Goal: Transaction & Acquisition: Purchase product/service

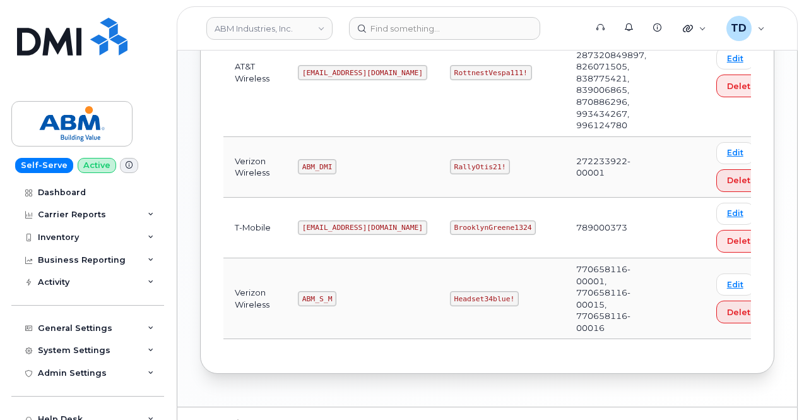
scroll to position [413, 0]
click at [458, 223] on code "BrooklynGreene1324" at bounding box center [493, 227] width 86 height 15
copy code "BrooklynGreene1324"
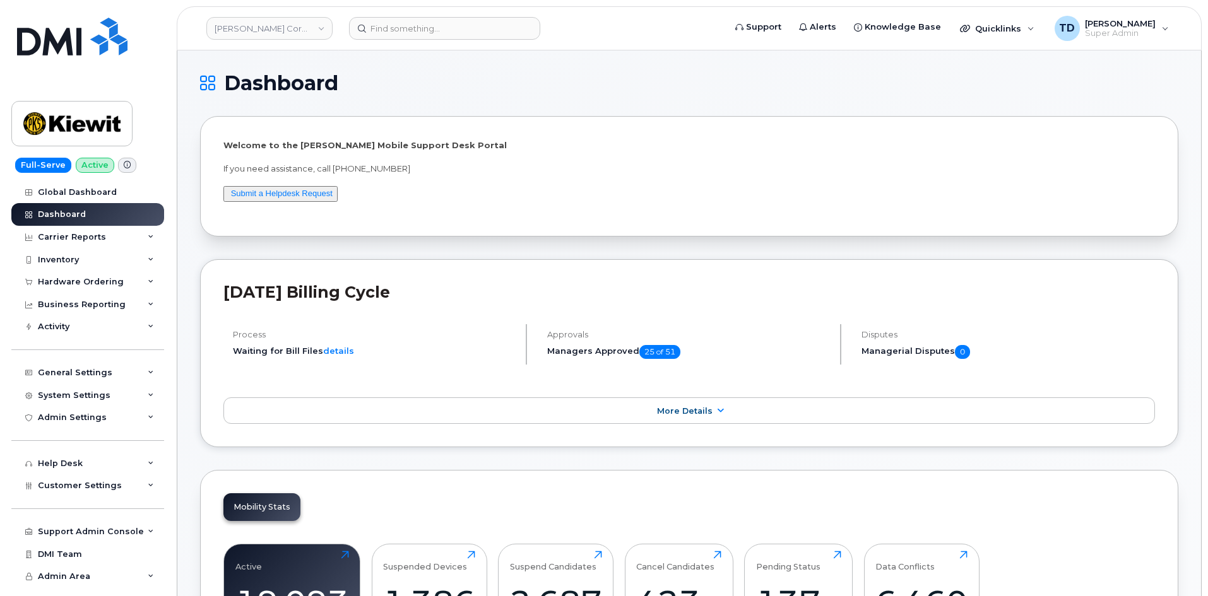
drag, startPoint x: 546, startPoint y: 85, endPoint x: 372, endPoint y: 7, distance: 190.4
click at [546, 85] on h1 "Dashboard" at bounding box center [686, 83] width 972 height 20
click at [441, 29] on input at bounding box center [444, 28] width 191 height 23
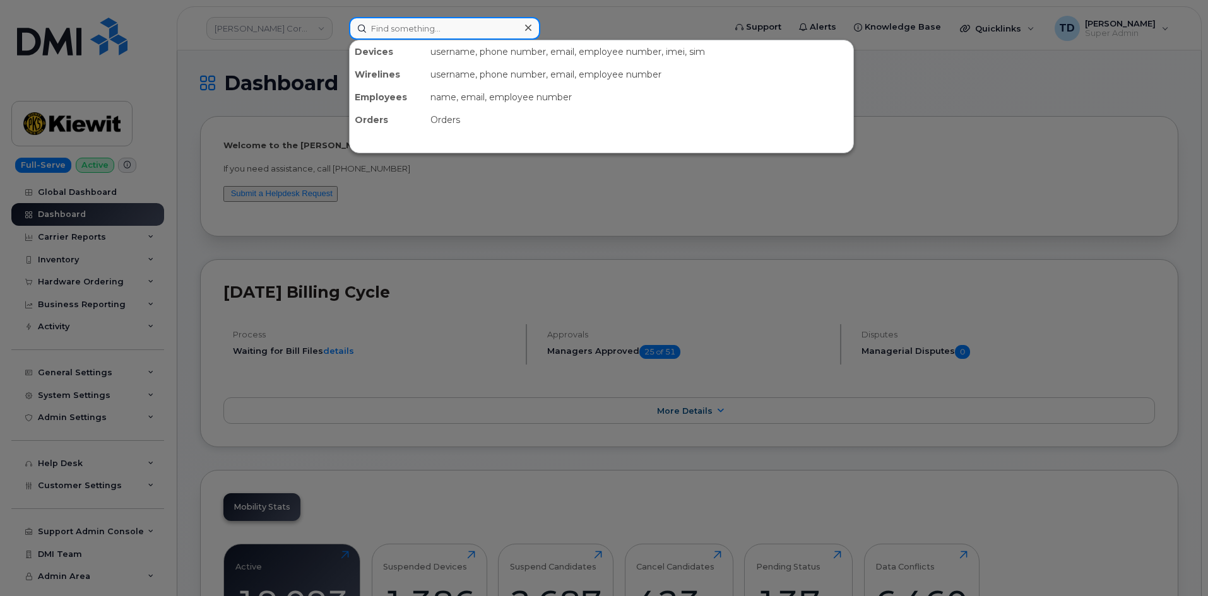
paste input "chantal hebert"
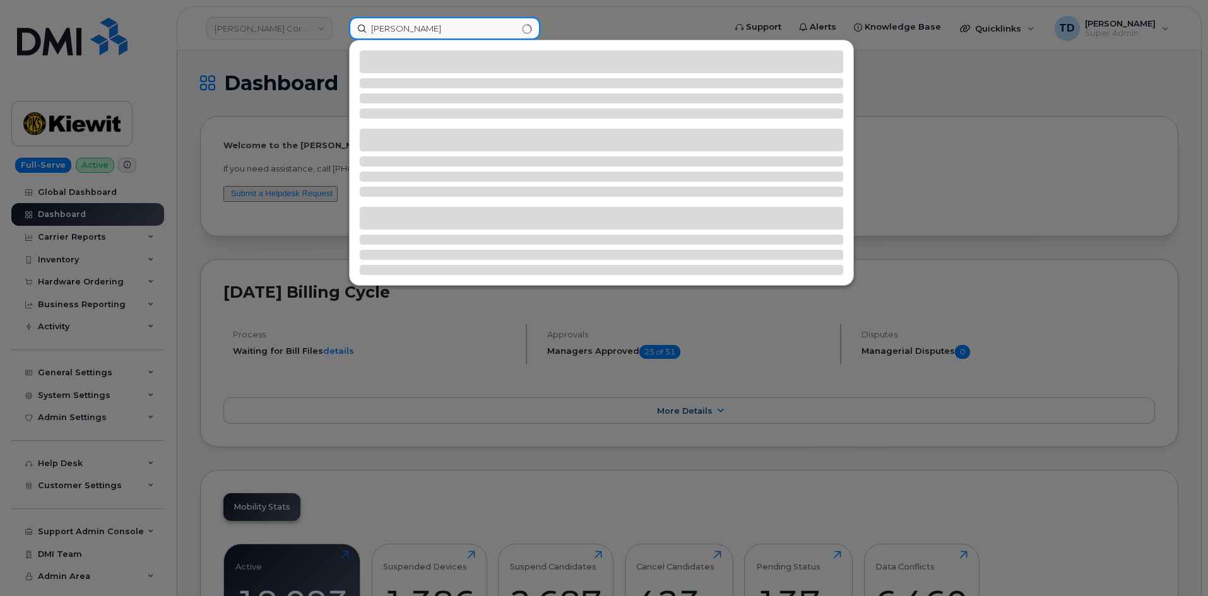
type input "chantal hebert"
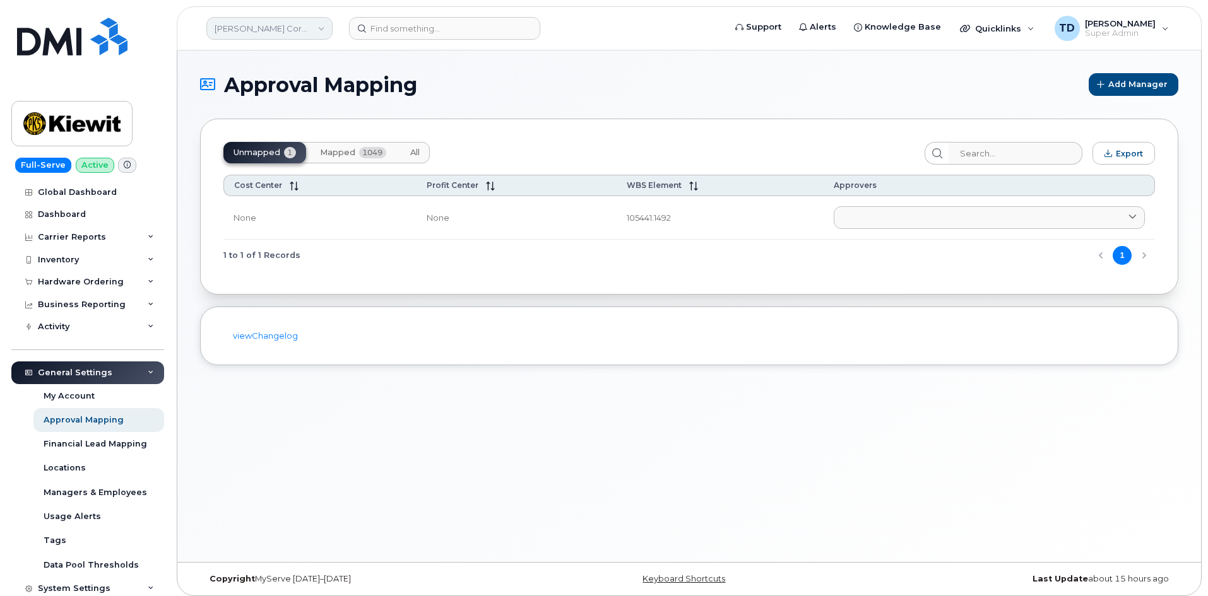
click at [304, 33] on link "Kiewit Corporation" at bounding box center [269, 28] width 126 height 23
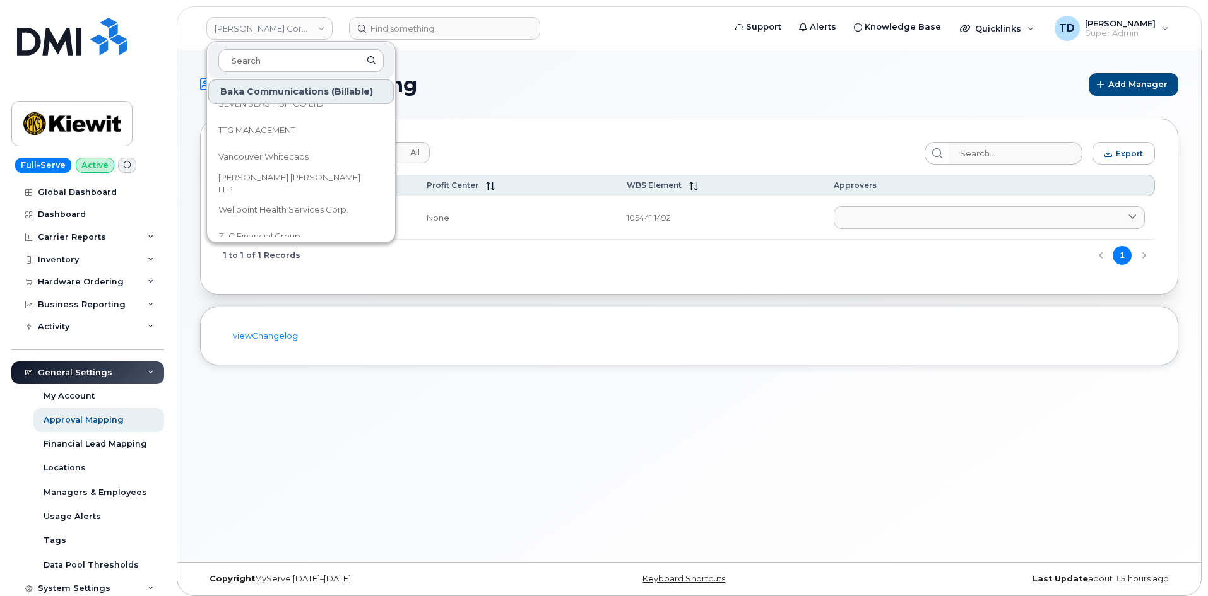
scroll to position [20483, 0]
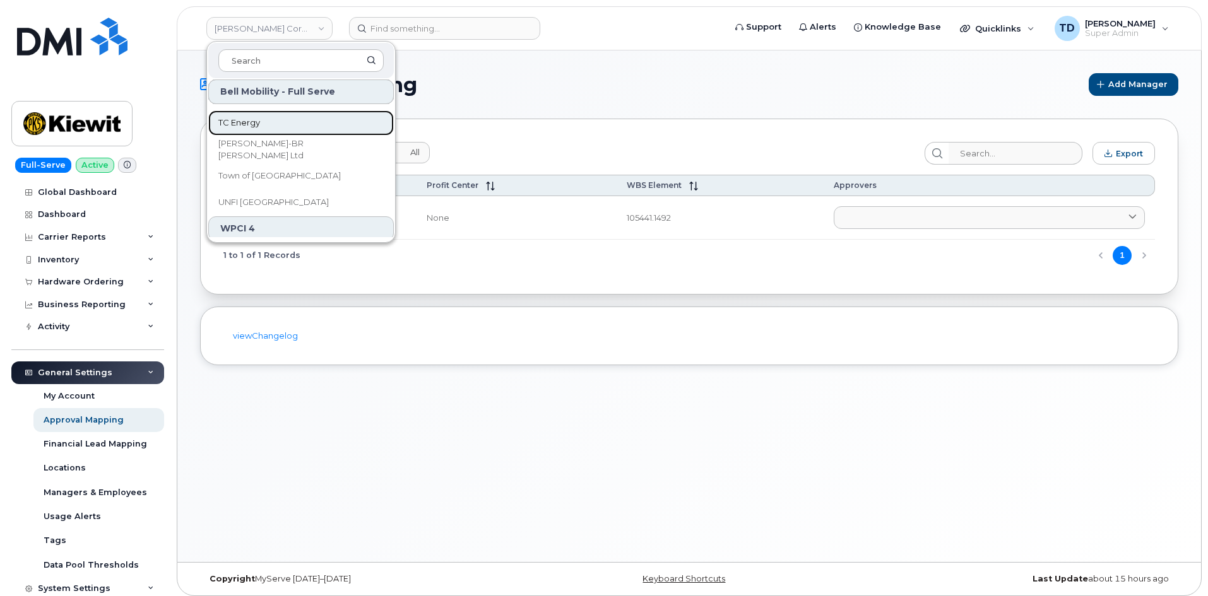
click at [293, 120] on link "TC Energy" at bounding box center [301, 122] width 186 height 25
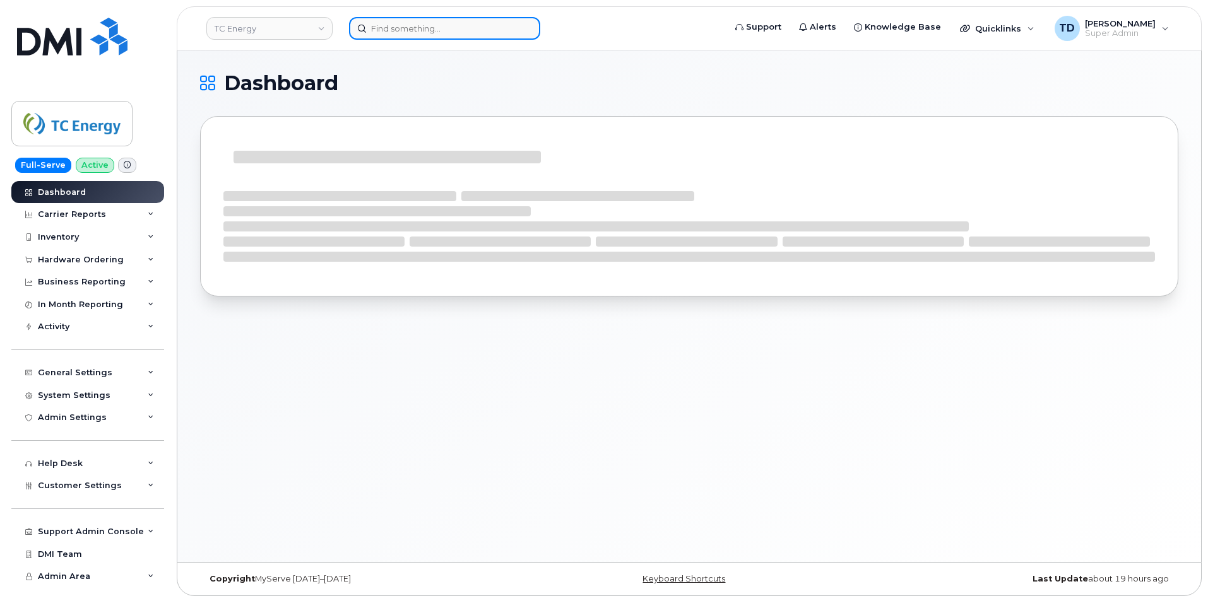
click at [422, 33] on input at bounding box center [444, 28] width 191 height 23
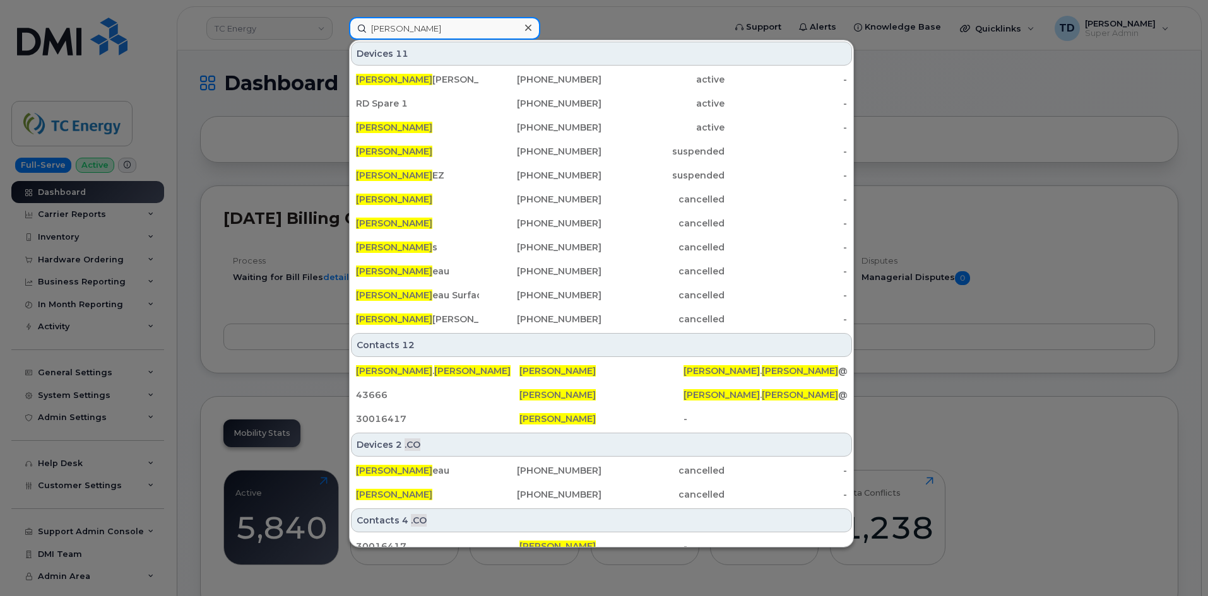
click at [395, 29] on input "Chris martin" at bounding box center [444, 28] width 191 height 23
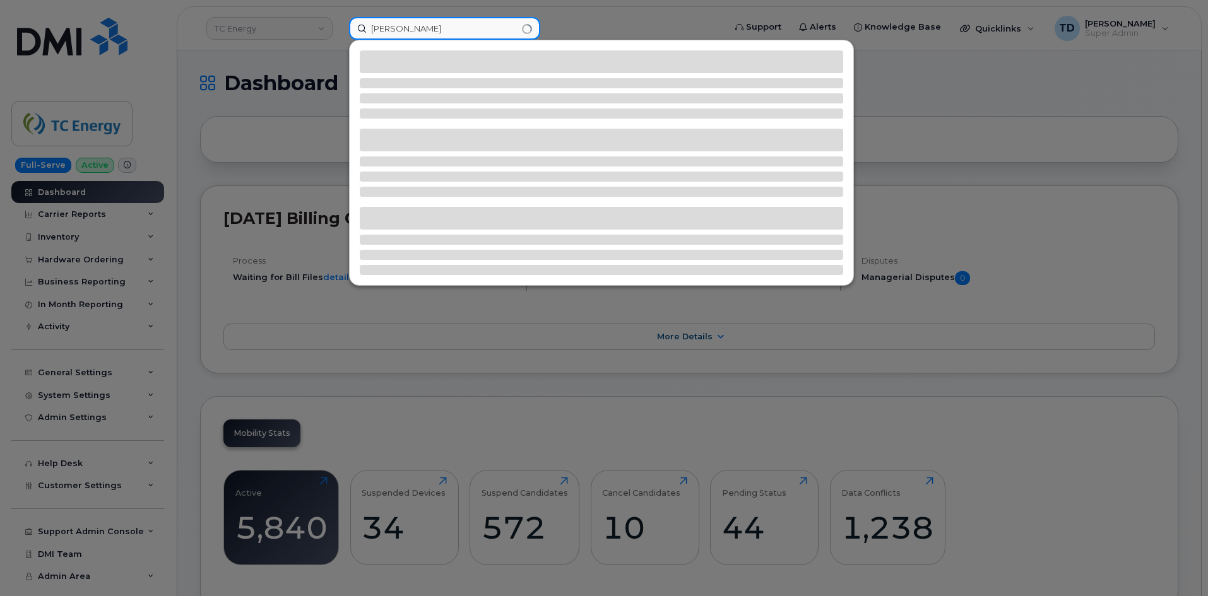
click at [441, 21] on input "Chris_martin" at bounding box center [444, 28] width 191 height 23
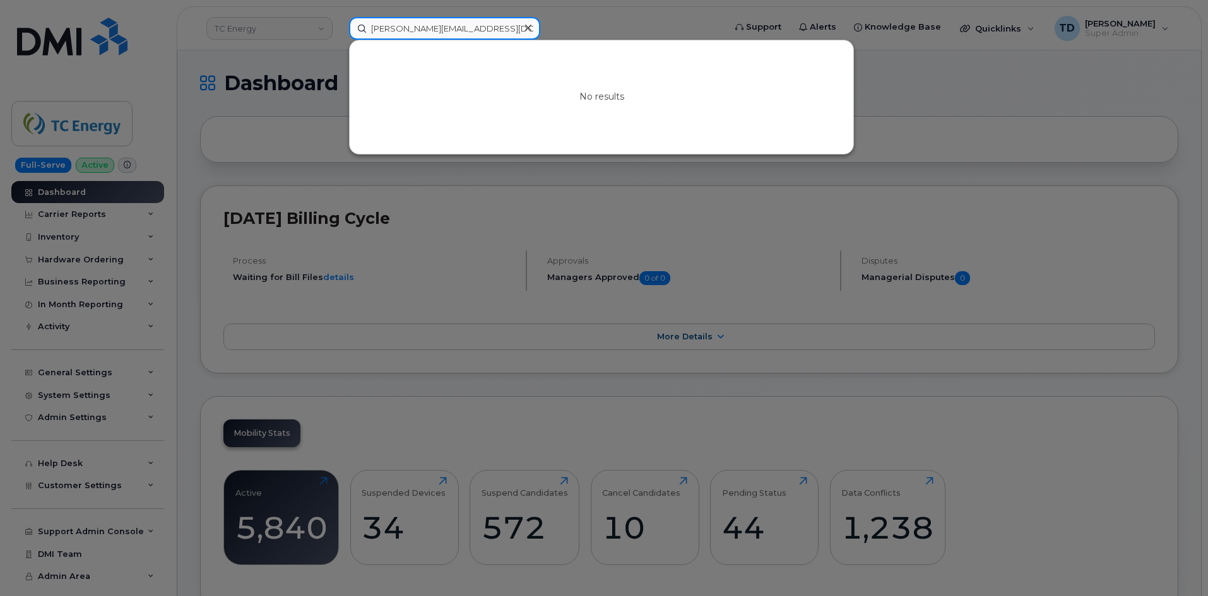
type input "Chris_martin@tcenergy.com"
click at [519, 32] on div at bounding box center [528, 28] width 18 height 18
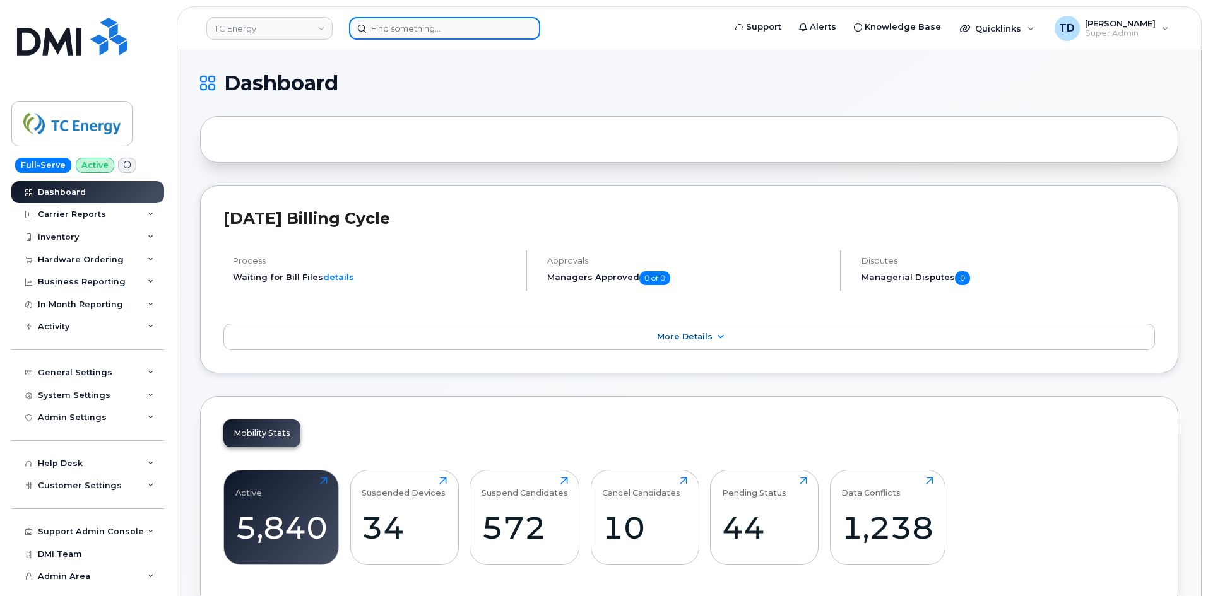
click at [435, 40] on div at bounding box center [532, 28] width 367 height 23
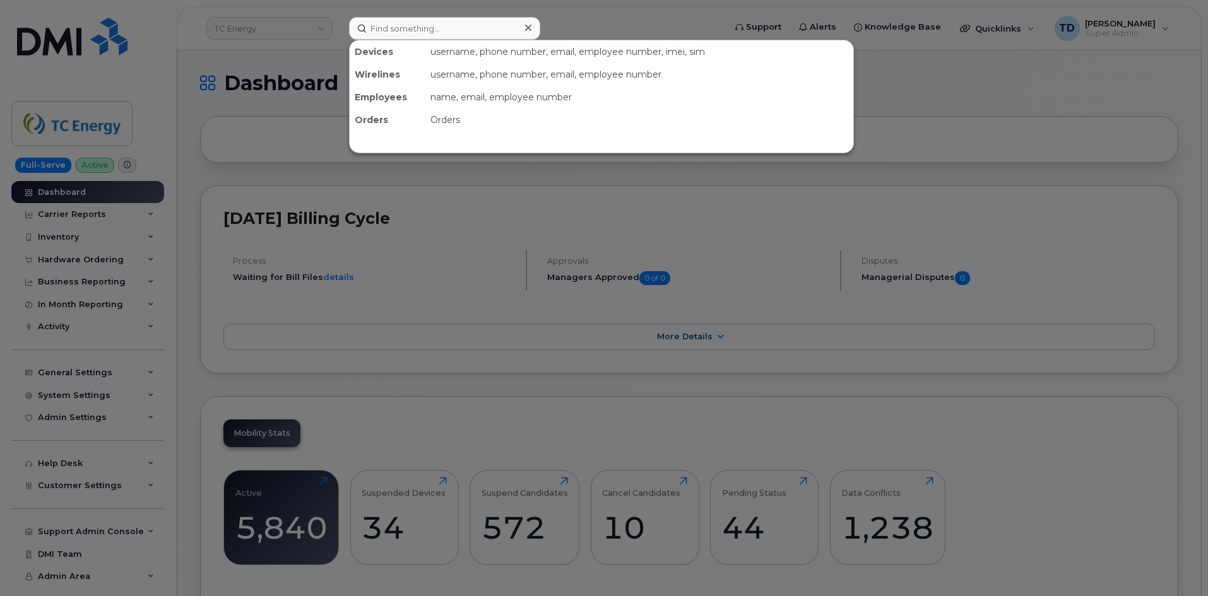
drag, startPoint x: 545, startPoint y: 333, endPoint x: 542, endPoint y: 321, distance: 11.8
click at [542, 323] on div at bounding box center [604, 298] width 1208 height 596
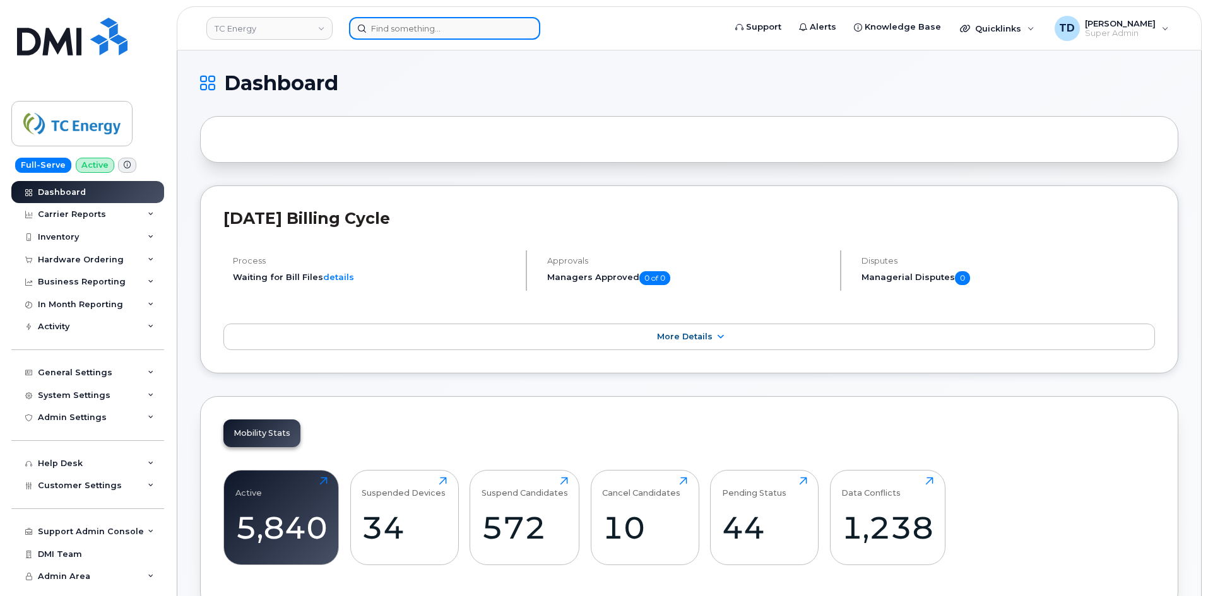
click at [390, 29] on input at bounding box center [444, 28] width 191 height 23
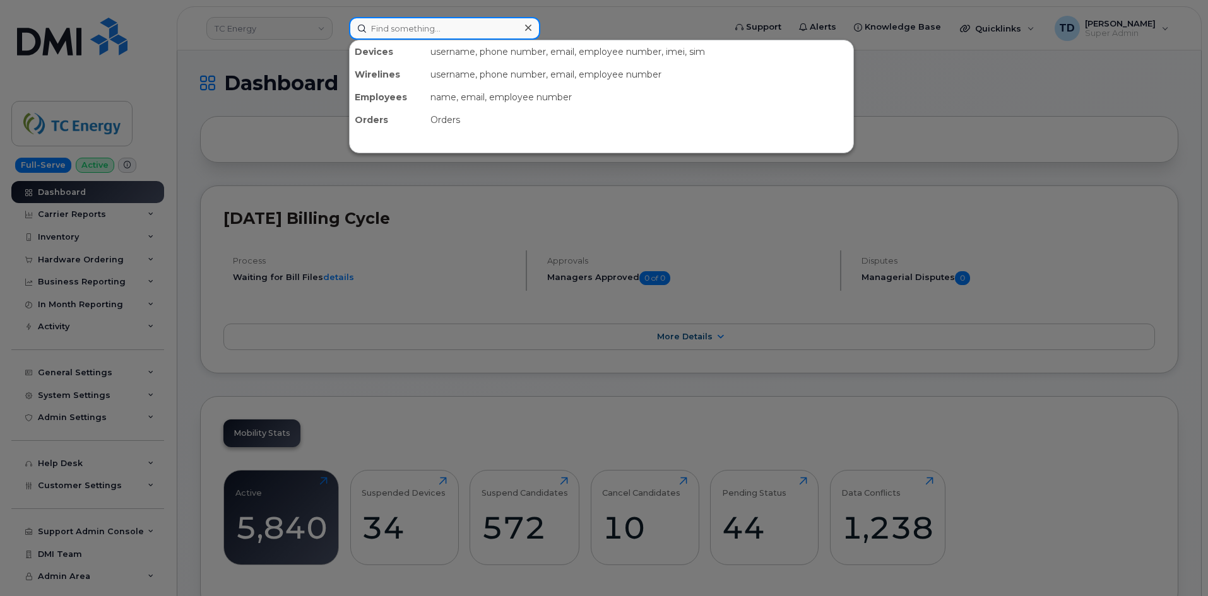
paste input "chantal hebert"
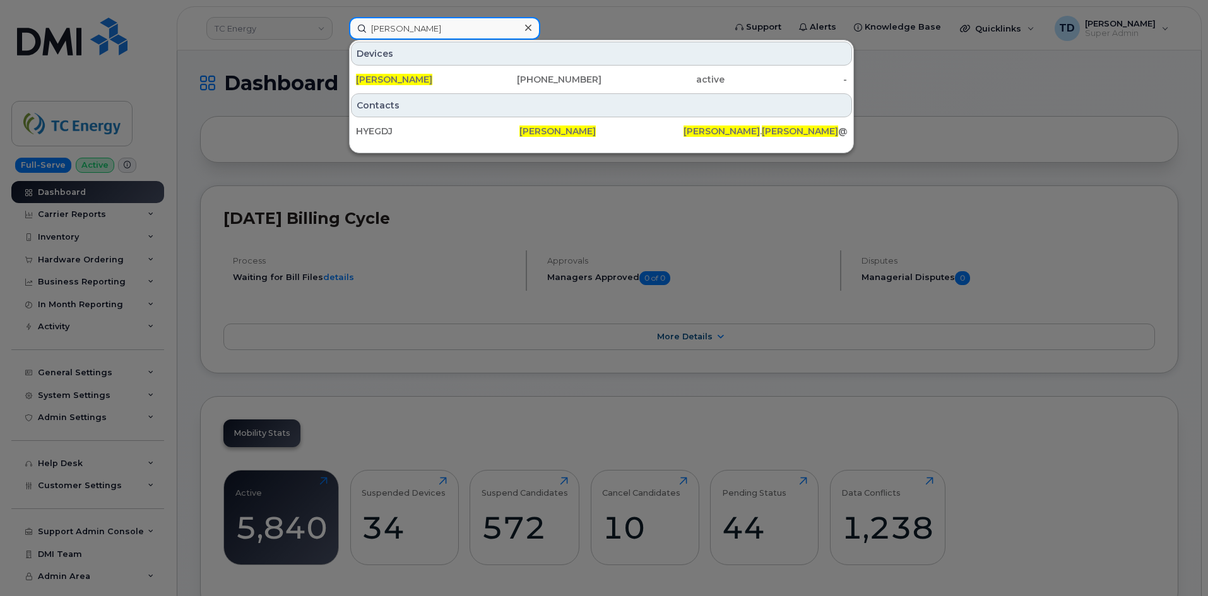
type input "chantal hebert"
click at [245, 228] on div at bounding box center [604, 298] width 1208 height 596
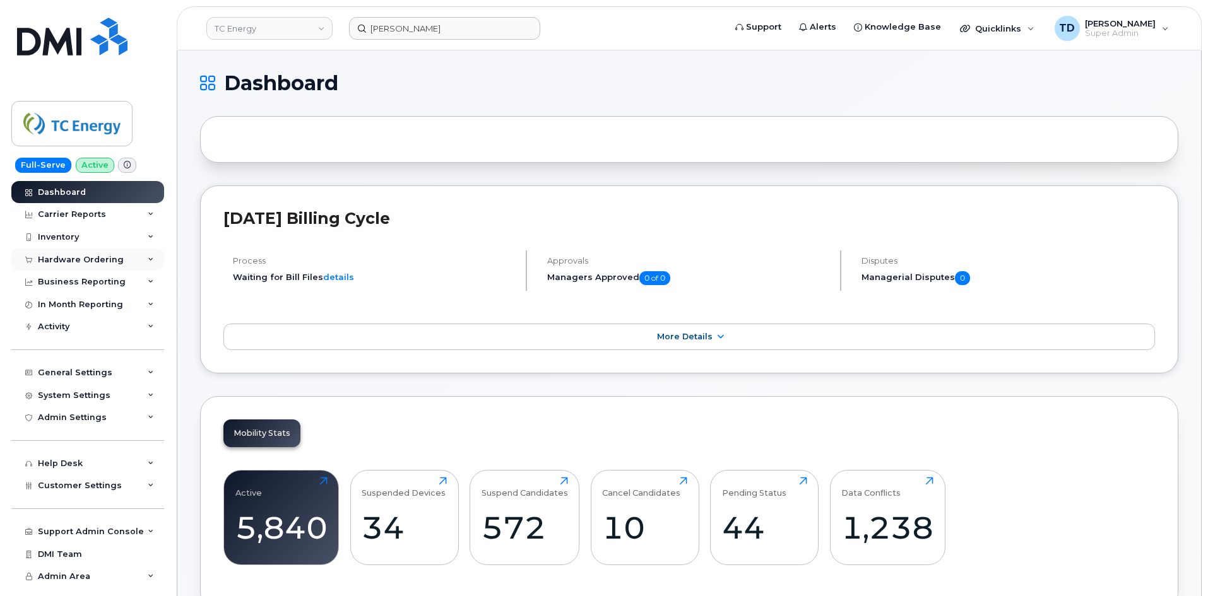
click at [100, 266] on div "Hardware Ordering" at bounding box center [87, 260] width 153 height 23
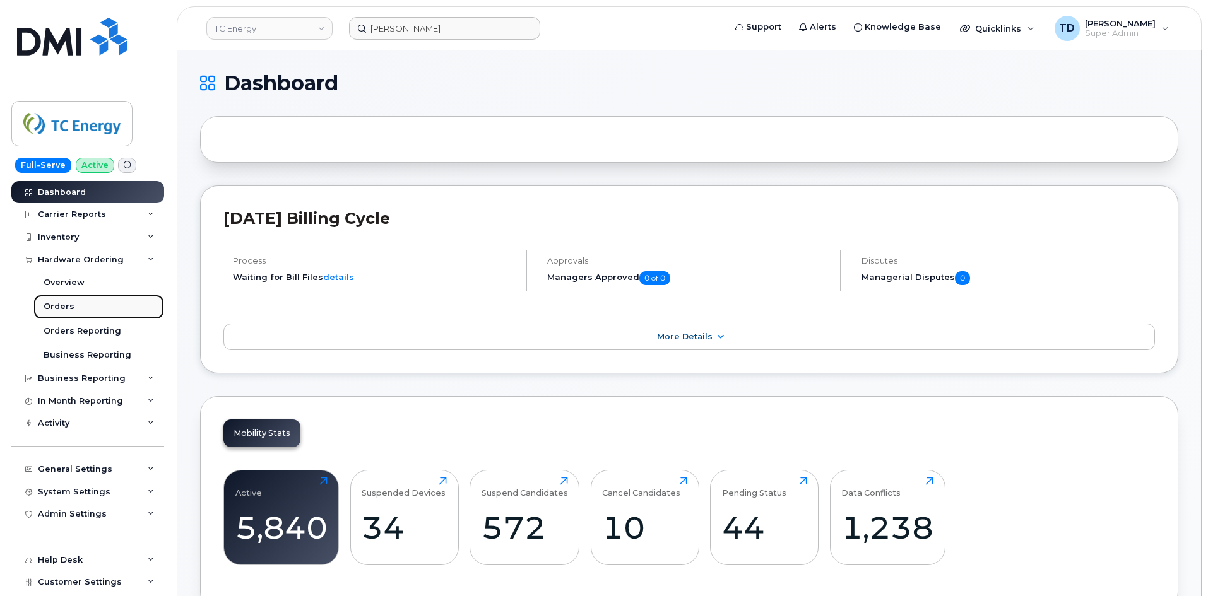
click at [96, 314] on link "Orders" at bounding box center [98, 307] width 131 height 24
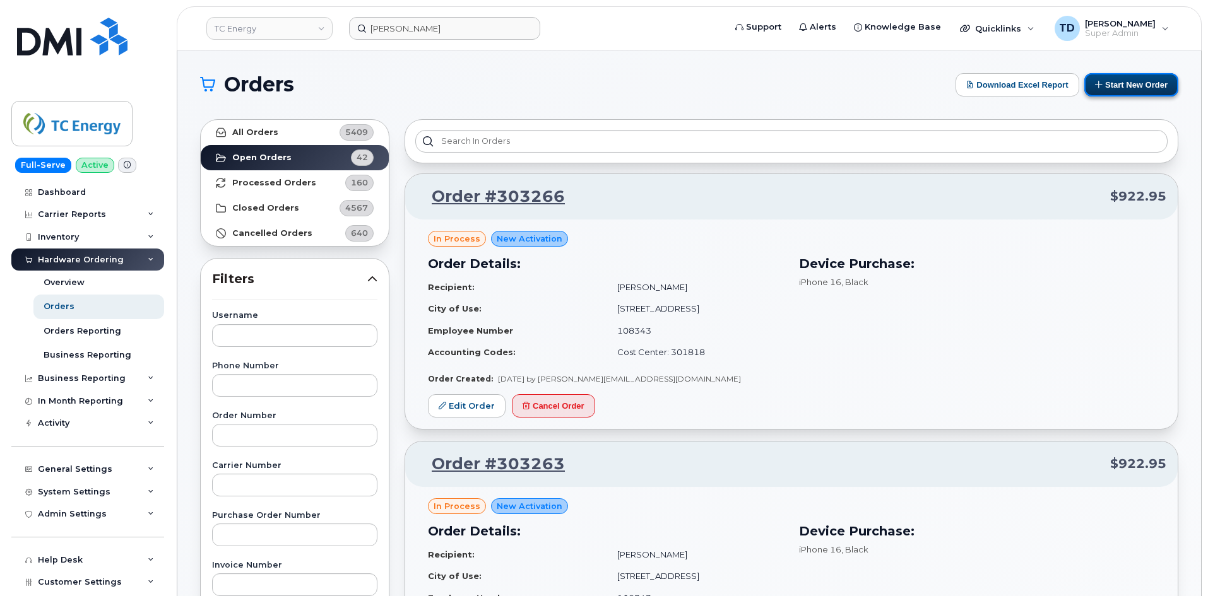
click at [1134, 88] on button "Start New Order" at bounding box center [1131, 84] width 94 height 23
